Goal: Task Accomplishment & Management: Use online tool/utility

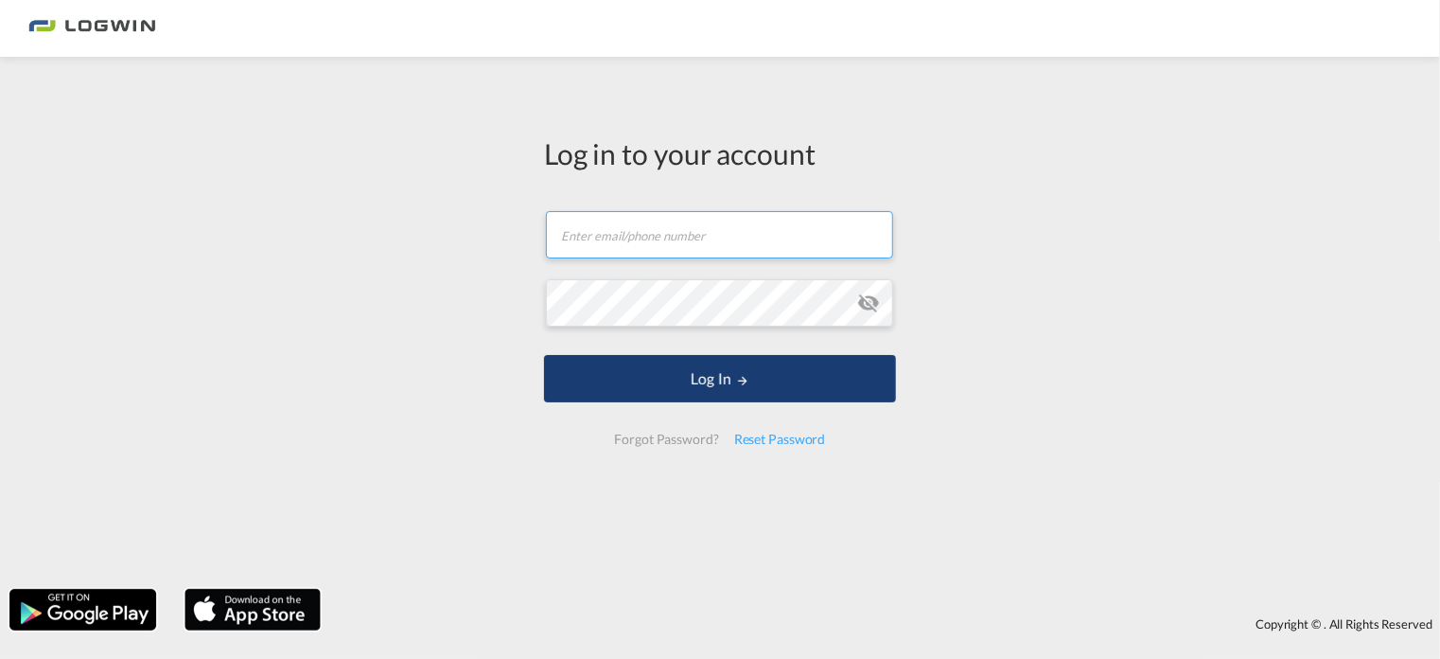
type input "[EMAIL_ADDRESS][PERSON_NAME][DOMAIN_NAME]"
click at [737, 382] on md-icon "LOGIN" at bounding box center [742, 380] width 13 height 13
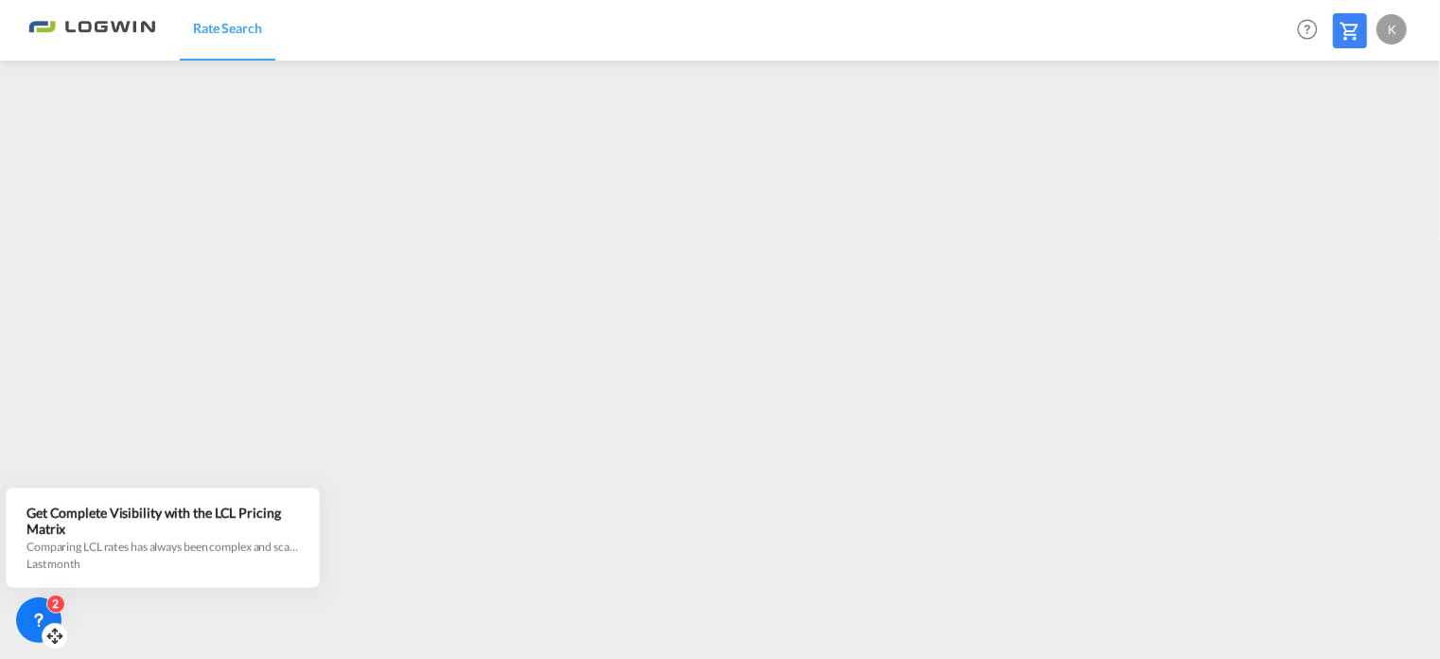
click at [43, 610] on icon at bounding box center [38, 619] width 19 height 19
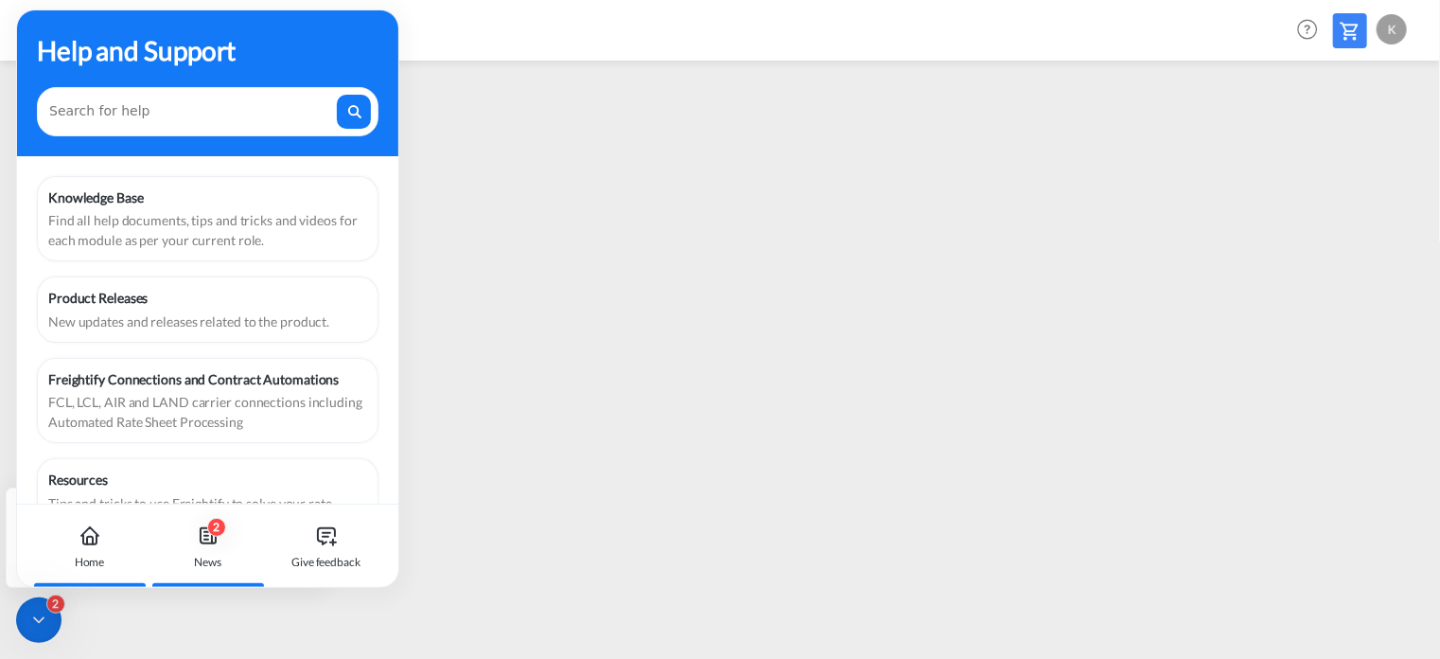
click at [204, 548] on div "2 News" at bounding box center [207, 545] width 105 height 83
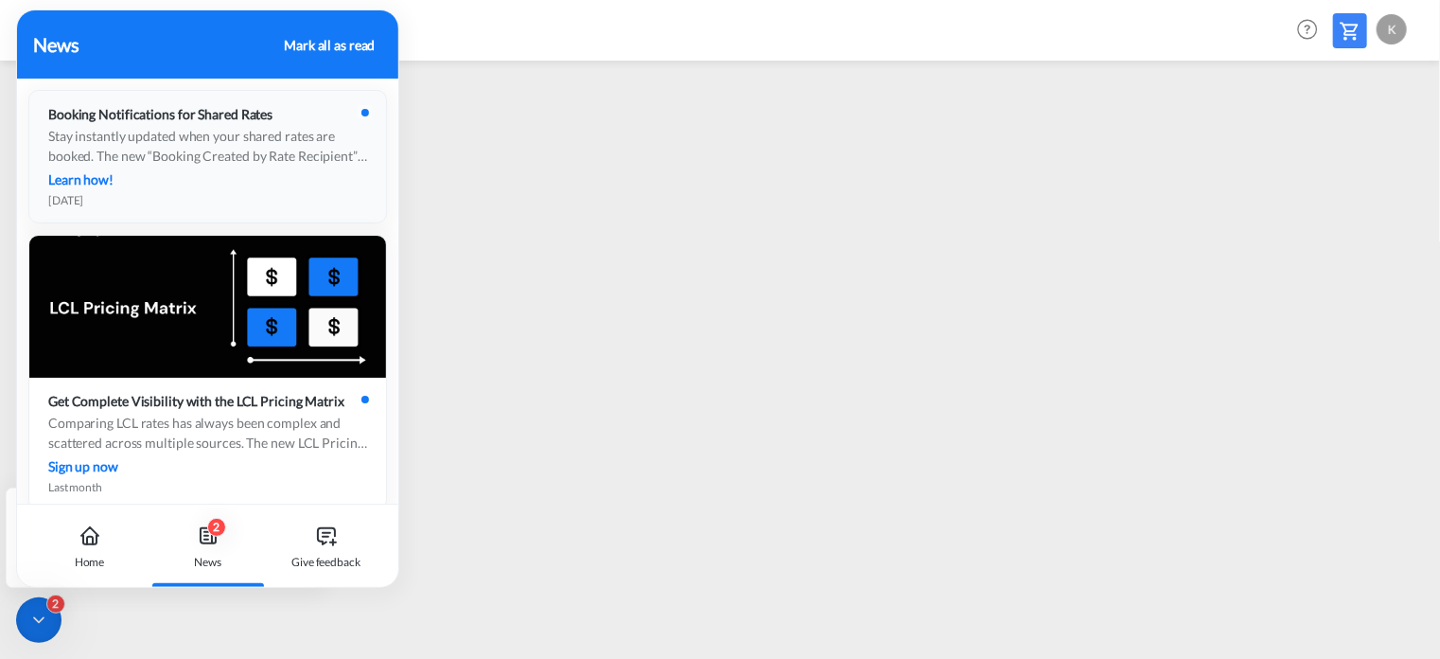
click at [261, 141] on div "Stay instantly updated when your shared rates are booked. The new “Booking Crea…" at bounding box center [207, 146] width 319 height 40
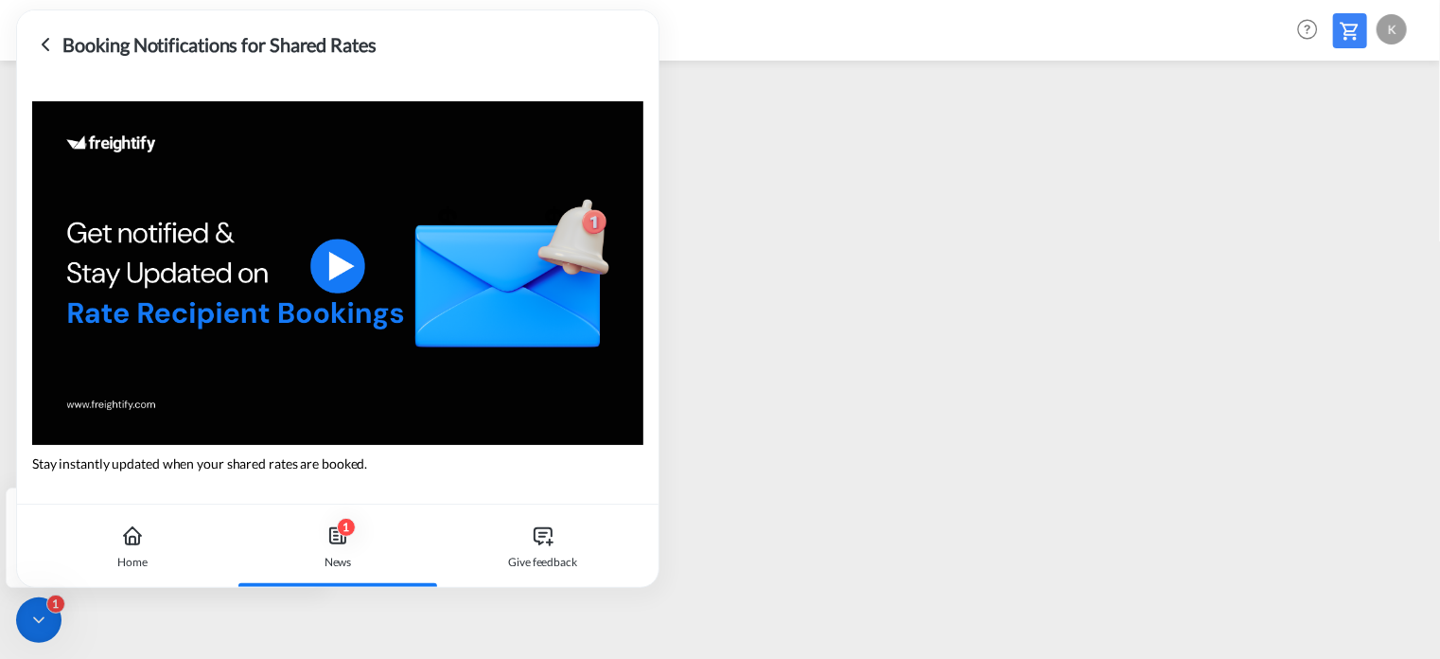
click at [85, 573] on div "Learn how!" at bounding box center [81, 587] width 86 height 28
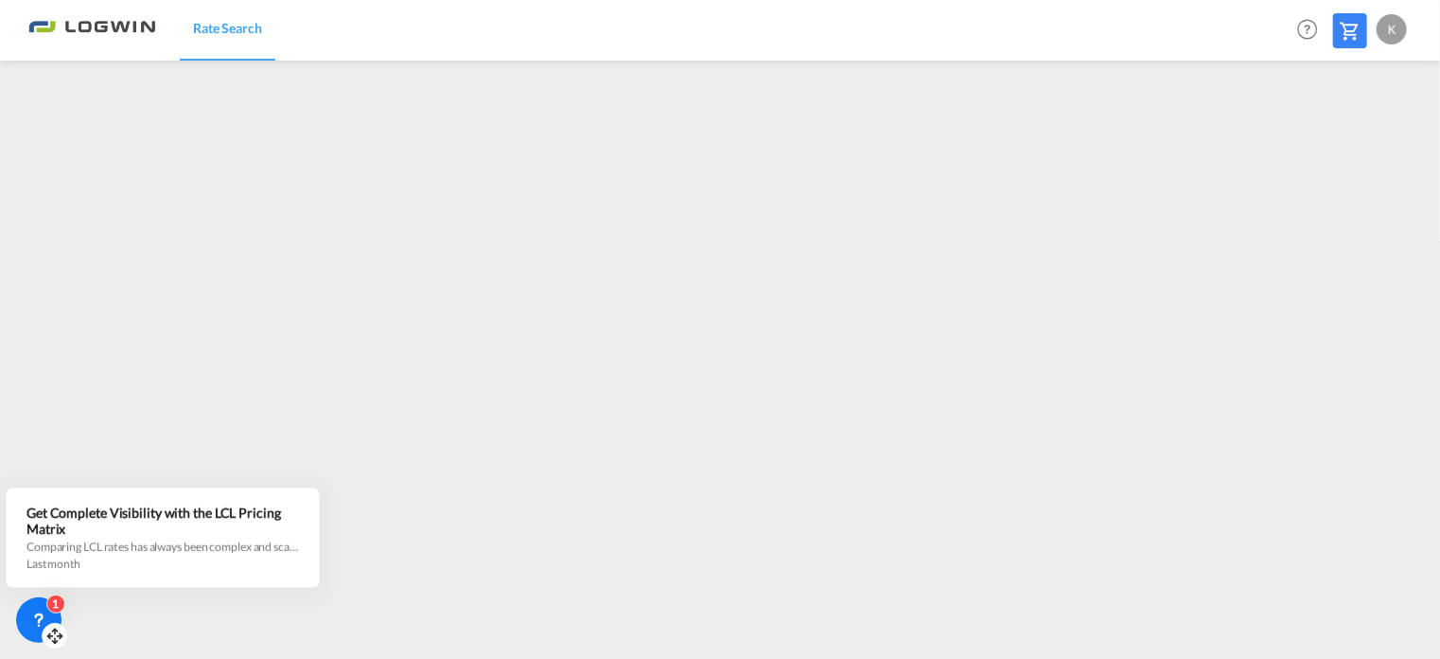
click at [34, 615] on icon at bounding box center [38, 619] width 19 height 19
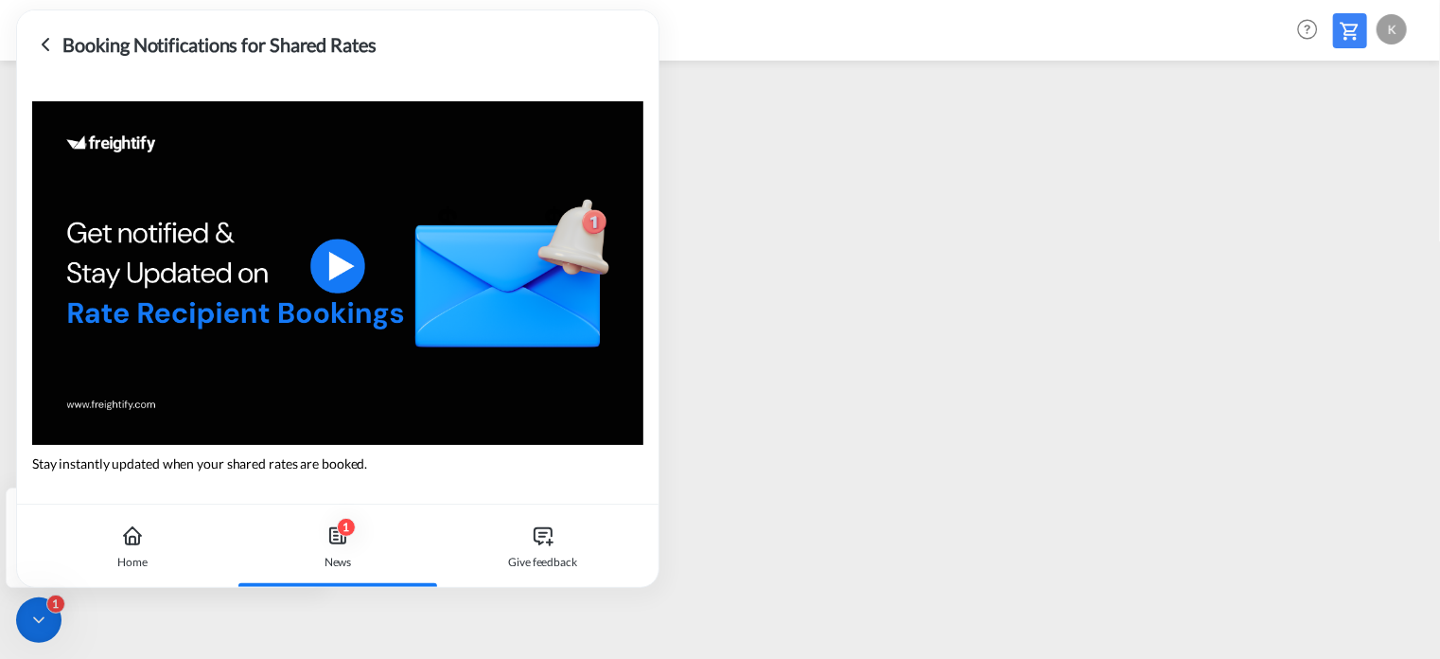
click at [45, 40] on icon at bounding box center [46, 44] width 6 height 11
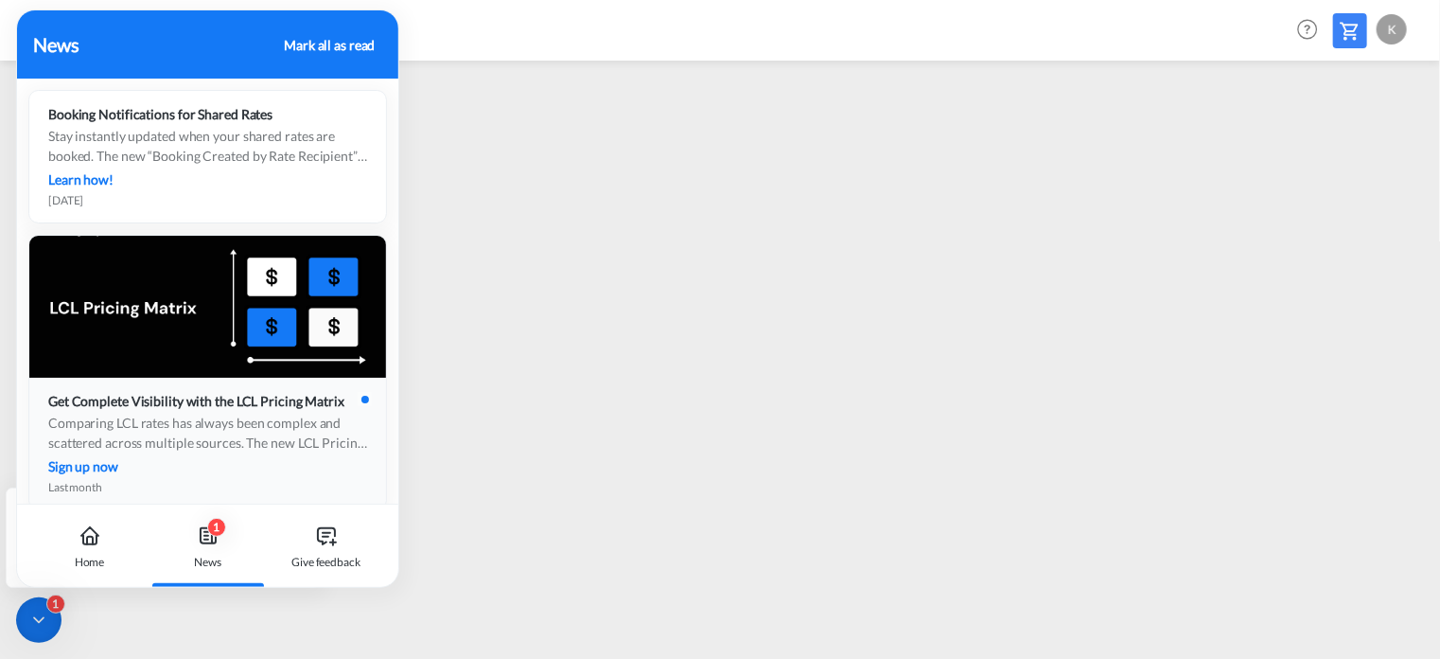
click at [223, 417] on div "Comparing LCL rates has always been complex and scattered across multiple sourc…" at bounding box center [207, 433] width 319 height 40
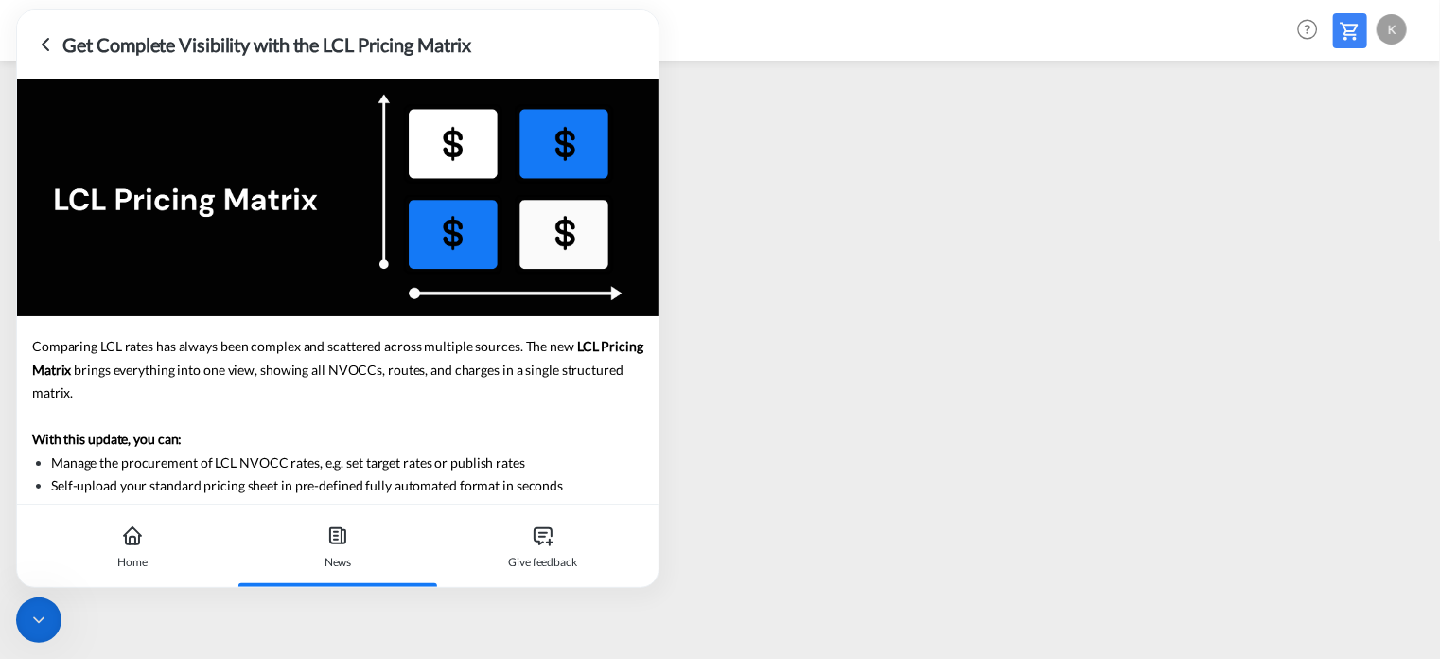
click at [45, 46] on icon at bounding box center [45, 44] width 23 height 23
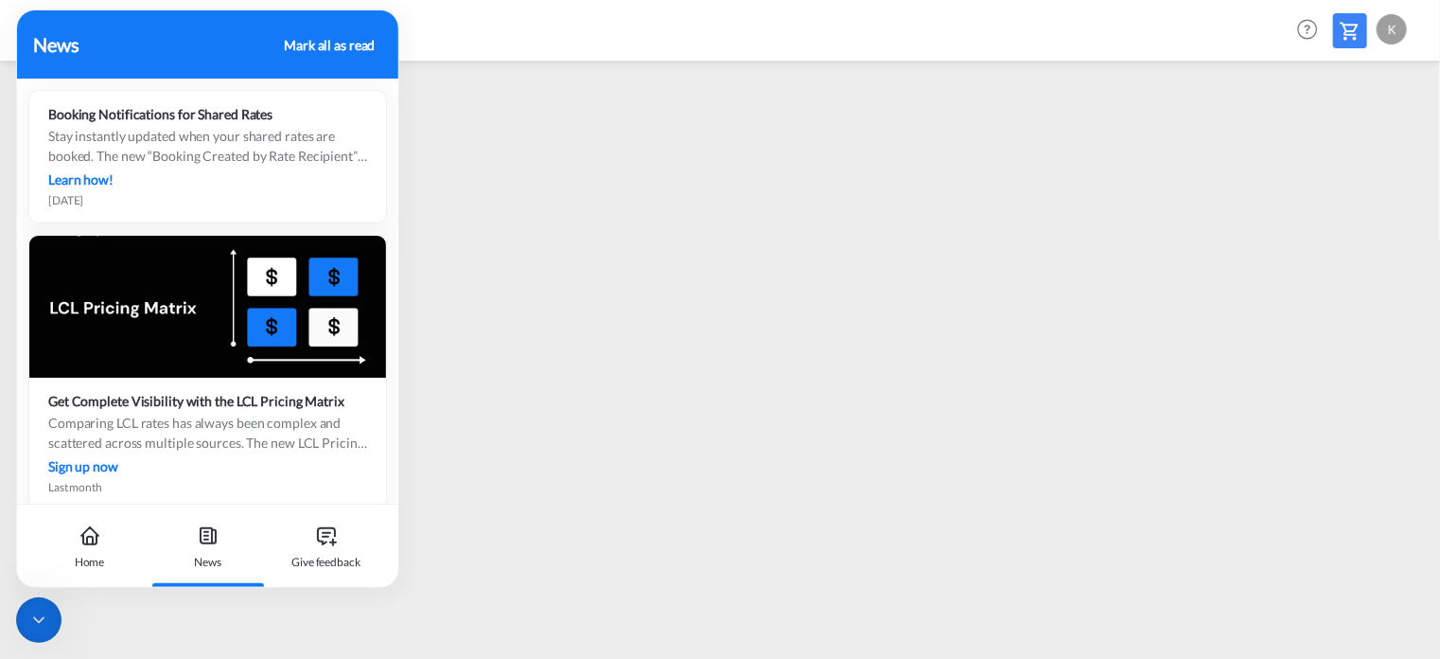
click at [52, 50] on div "News" at bounding box center [156, 44] width 244 height 28
click at [55, 612] on div at bounding box center [38, 619] width 45 height 45
